Goal: Navigation & Orientation: Find specific page/section

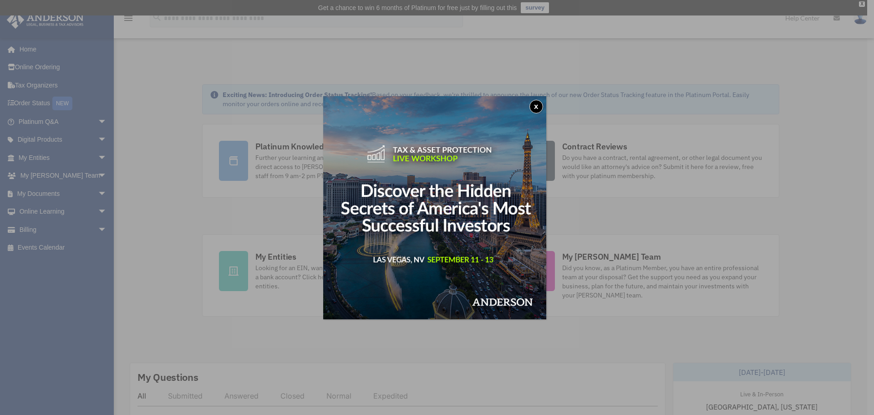
click at [535, 103] on button "x" at bounding box center [536, 107] width 14 height 14
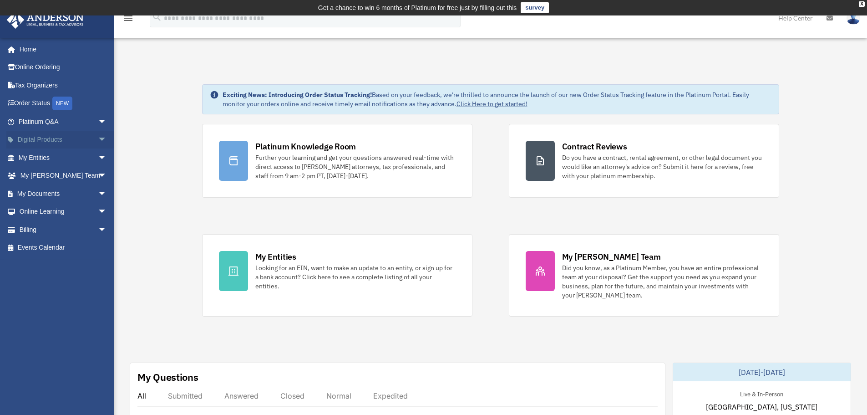
click at [99, 140] on span "arrow_drop_down" at bounding box center [107, 140] width 18 height 19
click at [98, 138] on span "arrow_drop_up" at bounding box center [107, 140] width 18 height 19
click at [98, 157] on span "arrow_drop_down" at bounding box center [107, 157] width 18 height 19
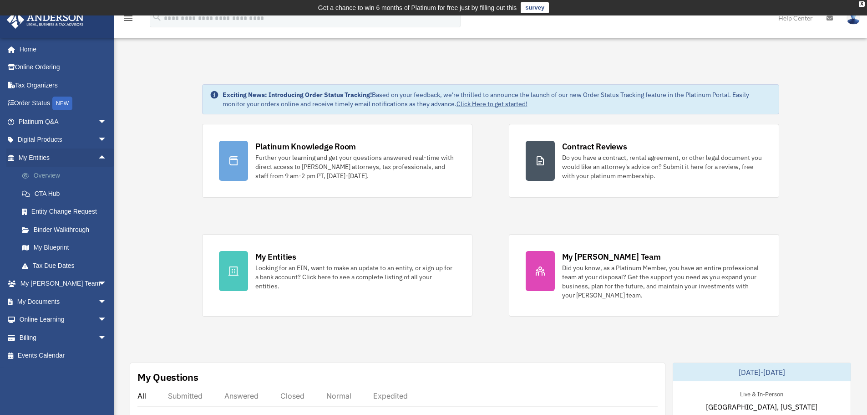
click at [49, 176] on link "Overview" at bounding box center [67, 176] width 108 height 18
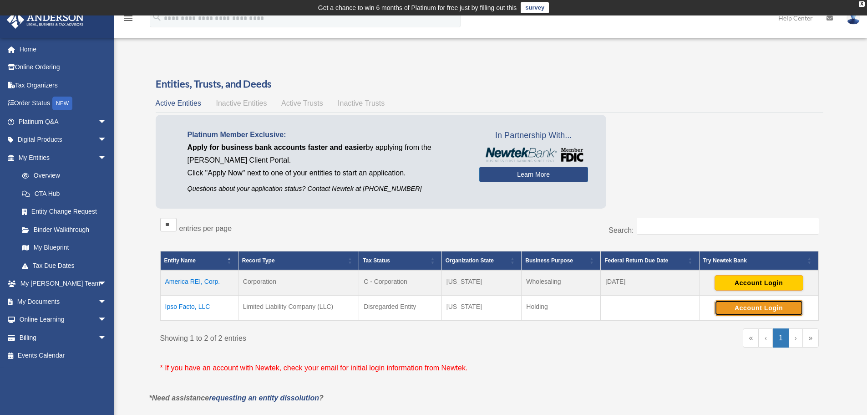
click at [741, 310] on button "Account Login" at bounding box center [759, 307] width 89 height 15
